Goal: Information Seeking & Learning: Learn about a topic

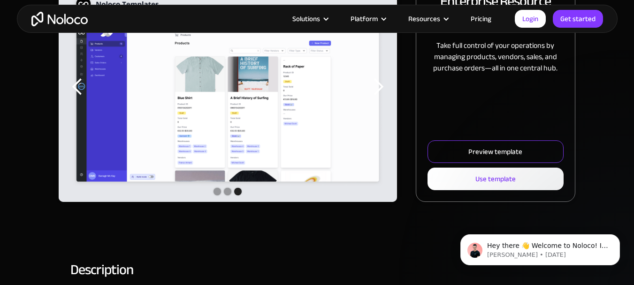
click at [525, 145] on link "Preview template" at bounding box center [496, 151] width 136 height 23
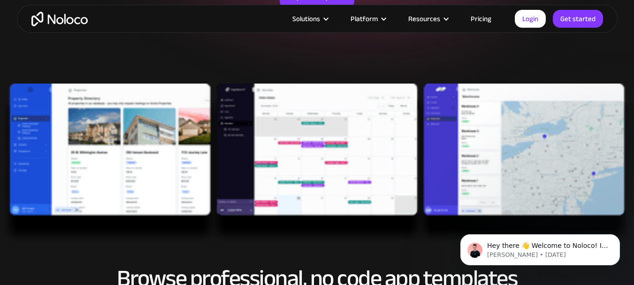
click at [119, 148] on img at bounding box center [317, 164] width 634 height 161
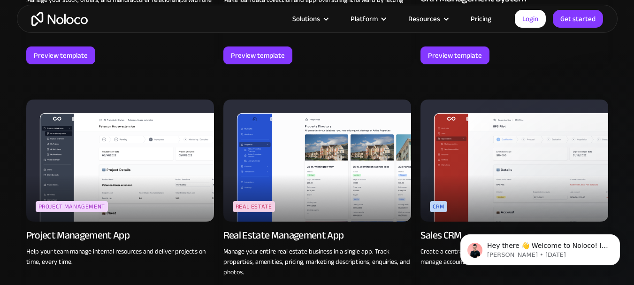
scroll to position [1643, 0]
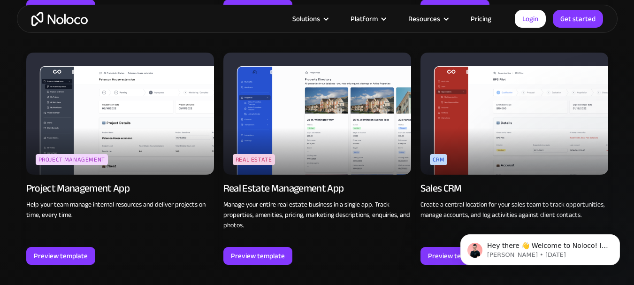
click at [501, 128] on img at bounding box center [515, 114] width 188 height 122
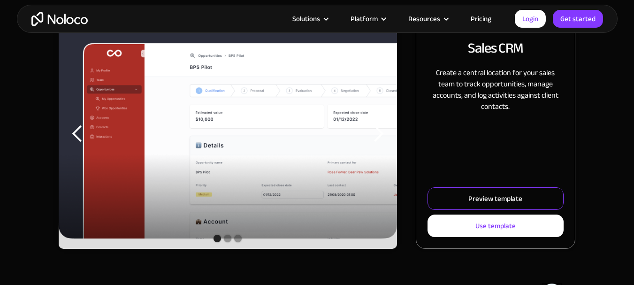
click at [489, 198] on div "Preview template" at bounding box center [495, 198] width 54 height 12
